Goal: Use online tool/utility: Utilize a website feature to perform a specific function

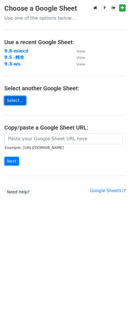
click at [10, 100] on link "Select..." at bounding box center [15, 100] width 22 height 9
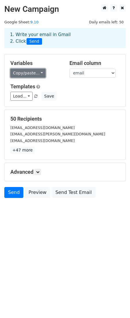
click at [30, 76] on link "Copy/paste..." at bounding box center [27, 73] width 35 height 9
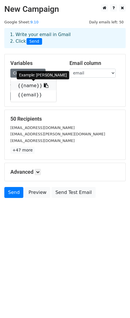
click at [28, 83] on link "{{name}}" at bounding box center [34, 85] width 46 height 9
